Goal: Find specific fact: Locate a discrete piece of known information

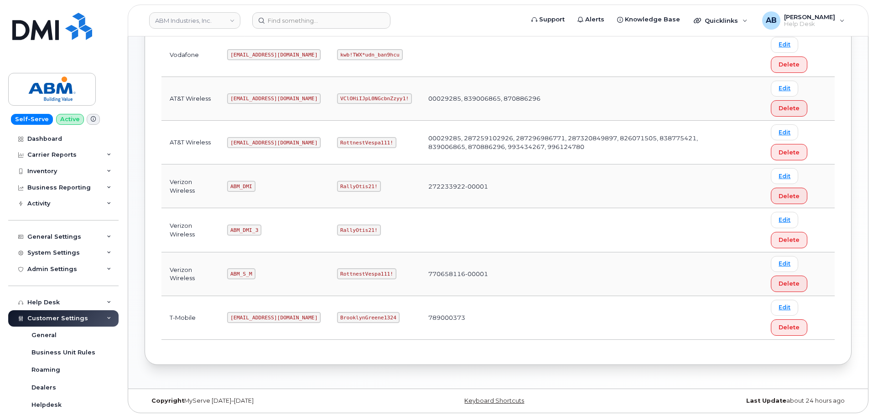
scroll to position [141, 0]
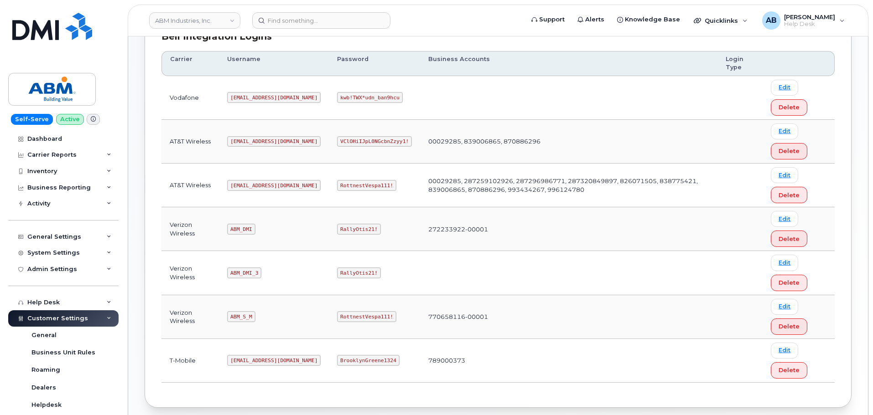
click at [248, 186] on code "[EMAIL_ADDRESS][DOMAIN_NAME]" at bounding box center [273, 185] width 93 height 11
click at [247, 187] on code "[EMAIL_ADDRESS][DOMAIN_NAME]" at bounding box center [273, 185] width 93 height 11
copy code "[EMAIL_ADDRESS][DOMAIN_NAME]"
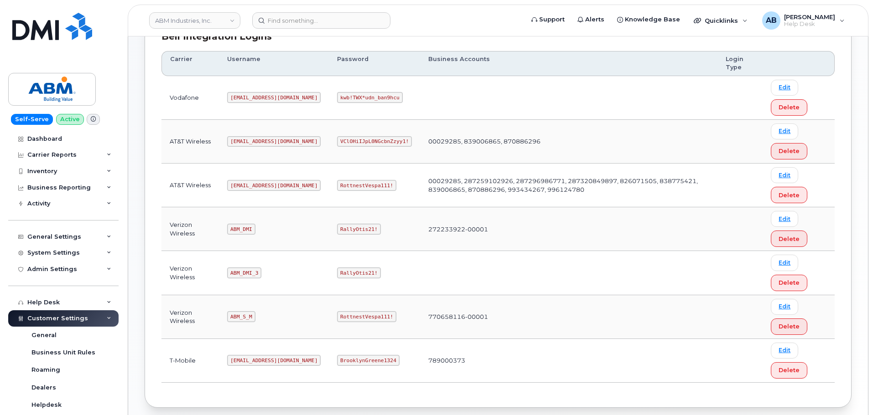
click at [337, 182] on code "RottnestVespa111!" at bounding box center [366, 185] width 59 height 11
copy code "RottnestVespa111!"
click at [420, 200] on td "00029285, 287259102926, 287296986771, 287320849897, 826071505, 838775421, 83900…" at bounding box center [568, 186] width 297 height 44
